Goal: Task Accomplishment & Management: Use online tool/utility

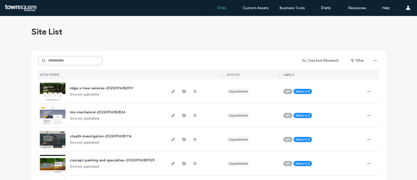
click at [67, 61] on input at bounding box center [70, 60] width 65 height 9
paste input "**********"
type input "**********"
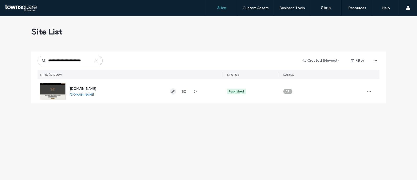
click at [173, 92] on icon "button" at bounding box center [173, 91] width 4 height 4
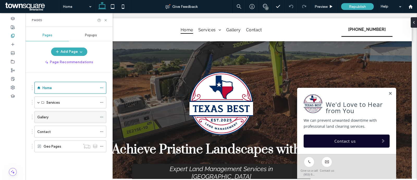
click at [51, 118] on div "Gallery" at bounding box center [67, 116] width 60 height 5
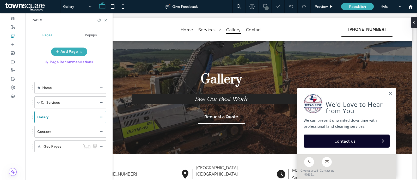
scroll to position [1909, 0]
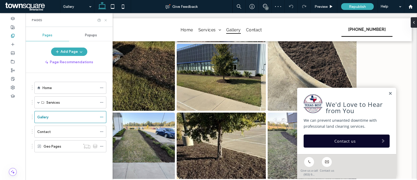
click at [105, 19] on icon at bounding box center [106, 20] width 4 height 4
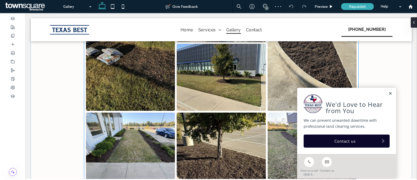
click at [145, 106] on link at bounding box center [130, 54] width 89 height 111
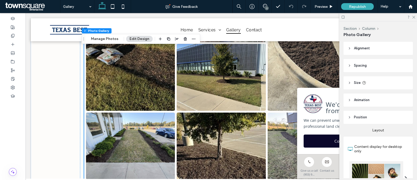
click at [102, 42] on div "Section Column Photo Gallery Manage Photos Edit Design" at bounding box center [141, 39] width 119 height 10
click at [102, 41] on button "Manage Photos" at bounding box center [105, 39] width 34 height 6
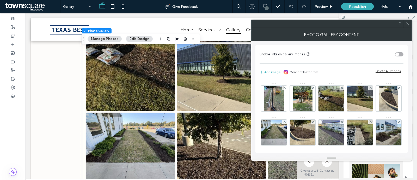
scroll to position [745, 0]
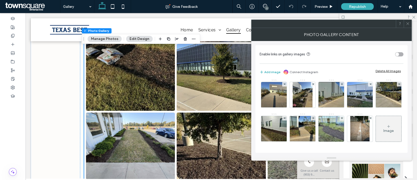
click at [387, 125] on icon at bounding box center [389, 126] width 4 height 4
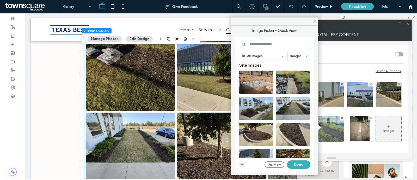
click at [242, 163] on use "button" at bounding box center [242, 164] width 3 height 3
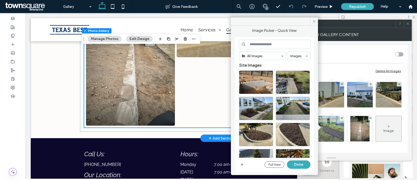
scroll to position [3000, 0]
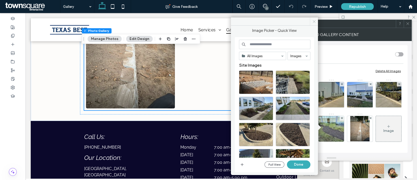
click at [315, 24] on span at bounding box center [314, 21] width 8 height 8
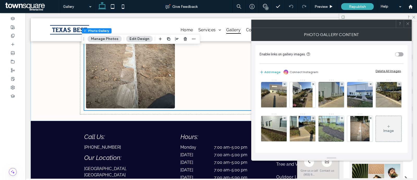
click at [409, 23] on use at bounding box center [407, 23] width 3 height 3
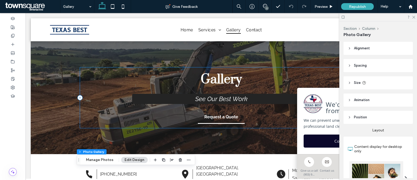
scroll to position [0, 17]
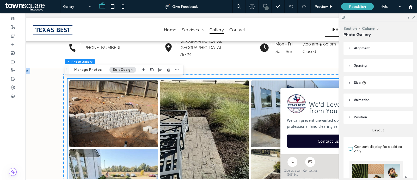
click at [212, 125] on link at bounding box center [204, 135] width 89 height 111
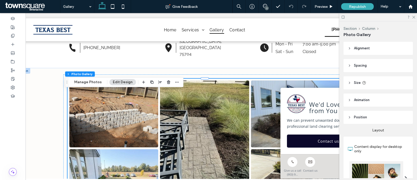
scroll to position [105, 0]
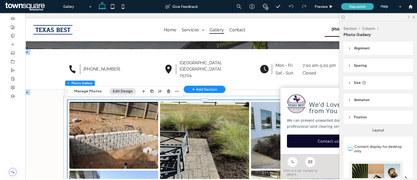
click at [204, 88] on div "+ Add Section" at bounding box center [204, 89] width 25 height 6
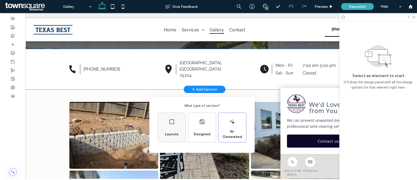
click at [173, 127] on div "Layouts" at bounding box center [172, 127] width 28 height 29
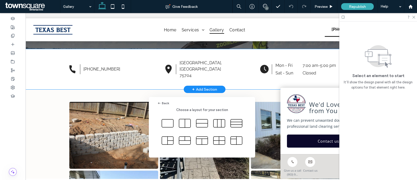
click at [413, 17] on div "Back Choose a layout for your section" at bounding box center [208, 102] width 417 height 205
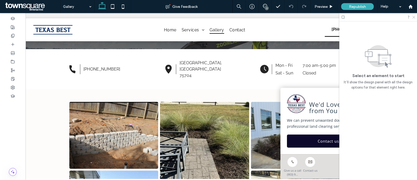
click at [413, 17] on icon at bounding box center [413, 16] width 3 height 3
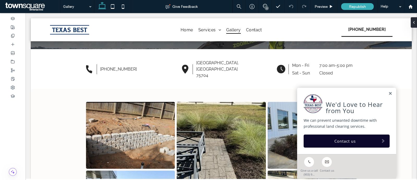
scroll to position [0, 0]
click at [217, 88] on div "+ Add Section" at bounding box center [221, 89] width 25 height 6
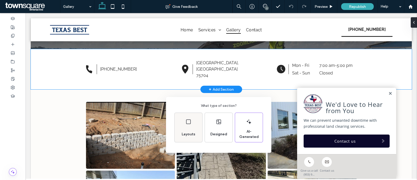
click at [190, 125] on div "Layouts" at bounding box center [189, 127] width 28 height 29
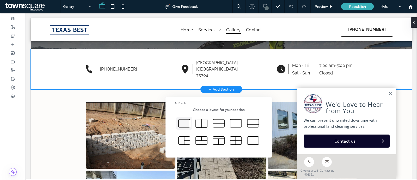
click at [184, 123] on icon at bounding box center [184, 123] width 13 height 13
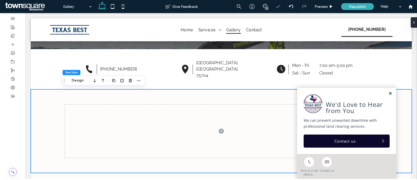
click at [388, 92] on link at bounding box center [390, 93] width 4 height 4
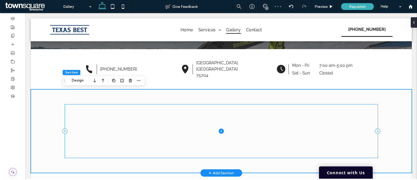
click at [220, 131] on icon at bounding box center [221, 131] width 2 height 0
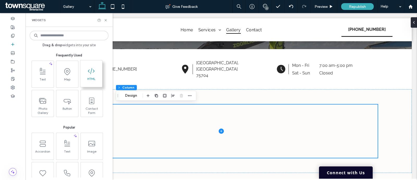
click at [93, 80] on span "HTML" at bounding box center [91, 80] width 22 height 7
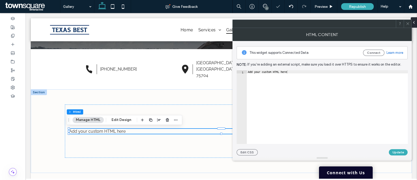
type textarea "**********"
click at [285, 81] on div "Add your custom HTML here" at bounding box center [327, 110] width 161 height 80
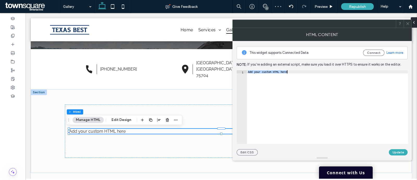
paste textarea "Cursor at row 1"
click at [395, 152] on button "Update" at bounding box center [398, 152] width 19 height 6
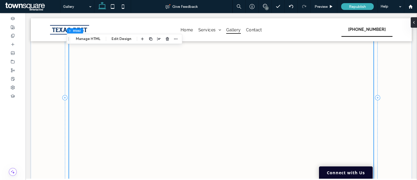
scroll to position [229, 0]
click at [375, 96] on icon at bounding box center [377, 97] width 5 height 5
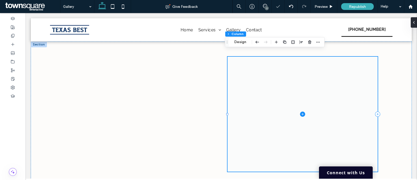
scroll to position [153, 0]
click at [302, 113] on icon at bounding box center [302, 114] width 0 height 2
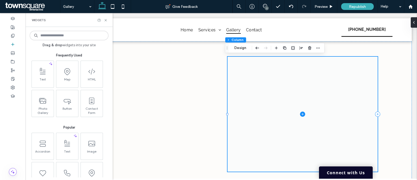
click at [302, 115] on icon at bounding box center [302, 114] width 0 height 2
click at [88, 68] on icon at bounding box center [91, 71] width 8 height 8
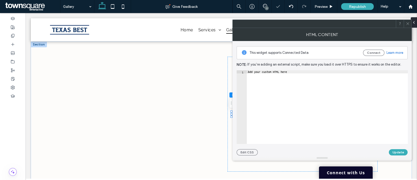
type textarea "**********"
click at [294, 101] on div "Add your custom HTML here" at bounding box center [327, 110] width 161 height 80
paste textarea "Cursor at row 1"
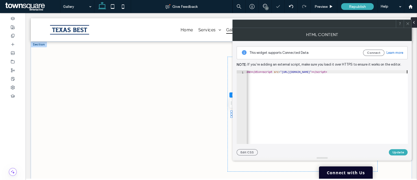
scroll to position [0, 596]
click at [395, 150] on button "Update" at bounding box center [398, 152] width 19 height 6
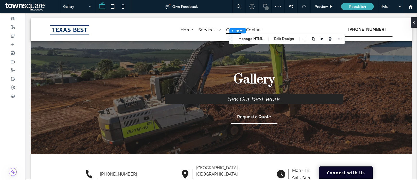
scroll to position [246, 0]
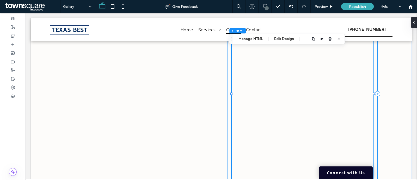
click at [375, 94] on icon at bounding box center [377, 93] width 5 height 5
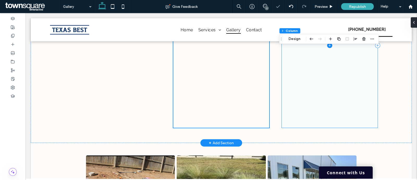
scroll to position [240, 0]
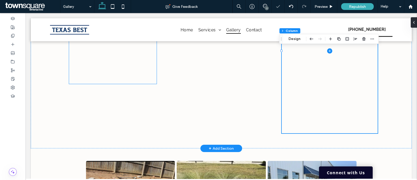
click at [123, 69] on div at bounding box center [113, 51] width 88 height 66
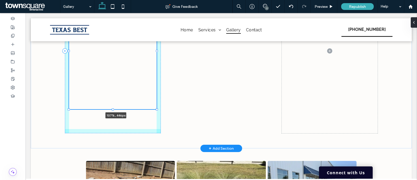
drag, startPoint x: 154, startPoint y: 84, endPoint x: 160, endPoint y: 109, distance: 25.9
click at [160, 109] on div "107% , 446px" at bounding box center [221, 51] width 313 height 194
type input "***"
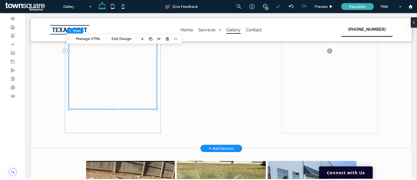
click at [118, 53] on div at bounding box center [113, 26] width 88 height 66
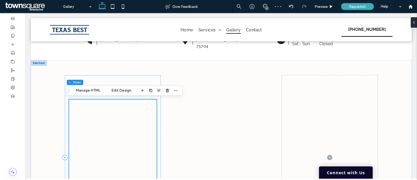
scroll to position [183, 0]
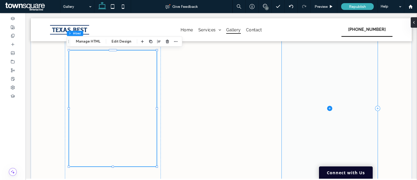
click at [328, 107] on icon at bounding box center [329, 108] width 5 height 5
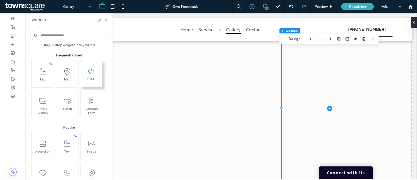
click at [94, 79] on span "HTML" at bounding box center [91, 80] width 22 height 7
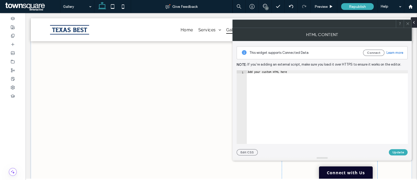
type textarea "**********"
click at [284, 77] on div "Add your custom HTML here" at bounding box center [327, 110] width 161 height 80
paste textarea "Cursor at row 1"
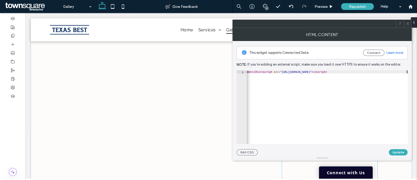
scroll to position [0, 640]
click at [394, 152] on button "Update" at bounding box center [398, 152] width 19 height 6
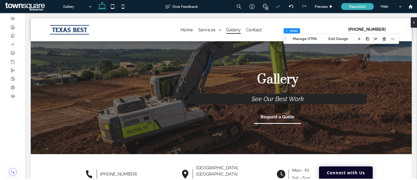
scroll to position [198, 0]
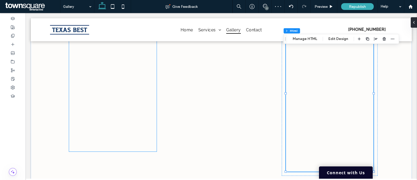
click at [131, 96] on div at bounding box center [113, 68] width 88 height 66
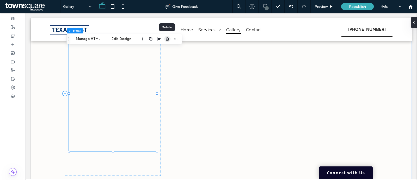
click at [167, 37] on use "button" at bounding box center [167, 38] width 3 height 3
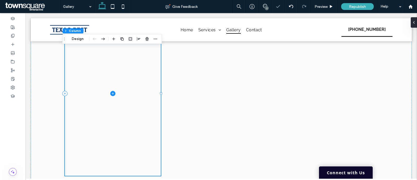
click at [110, 91] on icon at bounding box center [112, 93] width 5 height 5
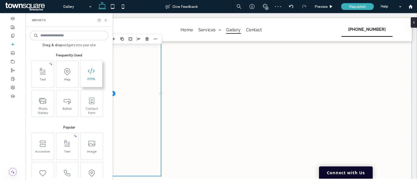
click at [88, 75] on span at bounding box center [91, 71] width 22 height 12
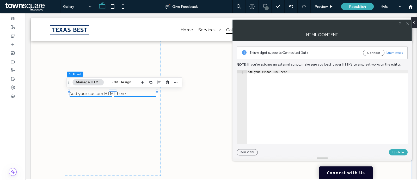
type textarea "**********"
click at [268, 98] on div "Add your custom HTML here" at bounding box center [327, 110] width 161 height 80
paste textarea "Cursor at row 1"
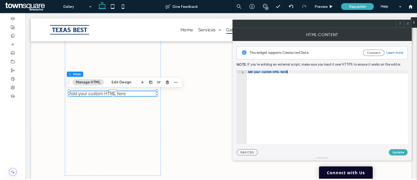
scroll to position [0, 596]
click at [395, 153] on button "Update" at bounding box center [398, 152] width 19 height 6
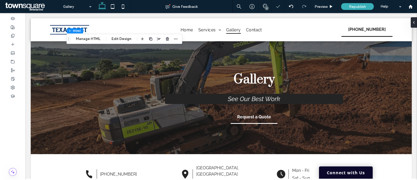
scroll to position [198, 0]
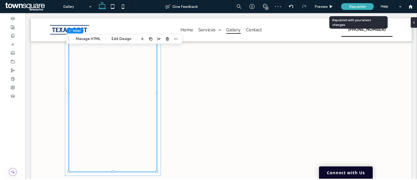
click at [358, 4] on div "Republish" at bounding box center [357, 6] width 33 height 7
